Goal: Task Accomplishment & Management: Manage account settings

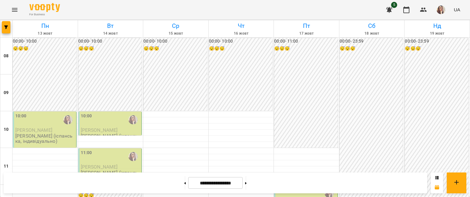
scroll to position [31, 0]
click at [36, 112] on div "10:00" at bounding box center [45, 119] width 60 height 14
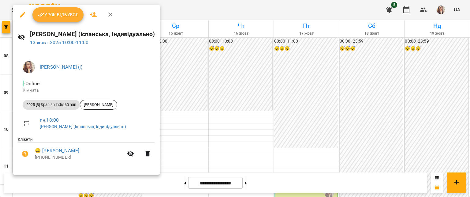
click at [74, 15] on span "Урок відбувся" at bounding box center [58, 14] width 42 height 7
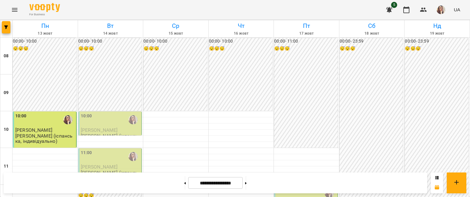
scroll to position [214, 0]
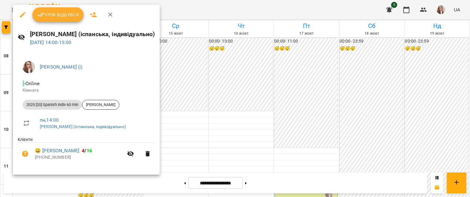
click at [65, 12] on span "Урок відбувся" at bounding box center [58, 14] width 42 height 7
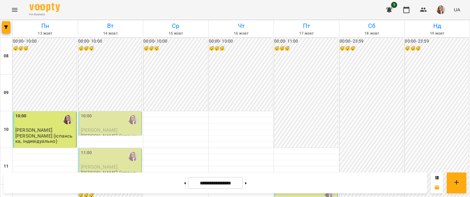
scroll to position [214, 0]
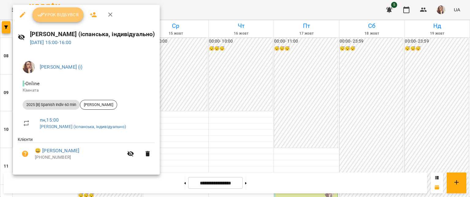
click at [65, 18] on span "Урок відбувся" at bounding box center [58, 14] width 42 height 7
